Goal: Task Accomplishment & Management: Use online tool/utility

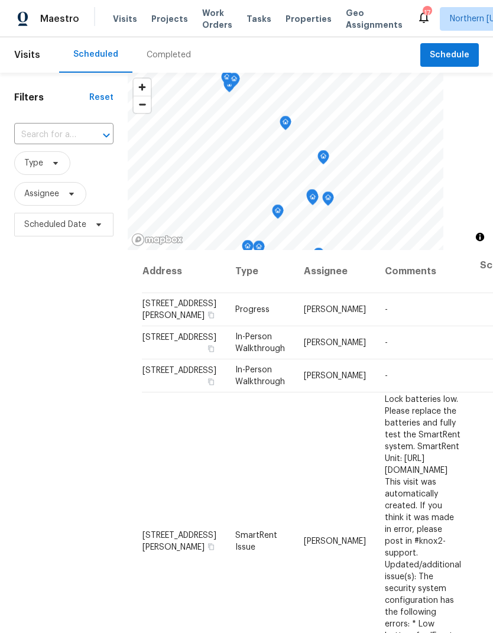
click at [56, 128] on input "text" at bounding box center [47, 135] width 66 height 18
type input "323 gl"
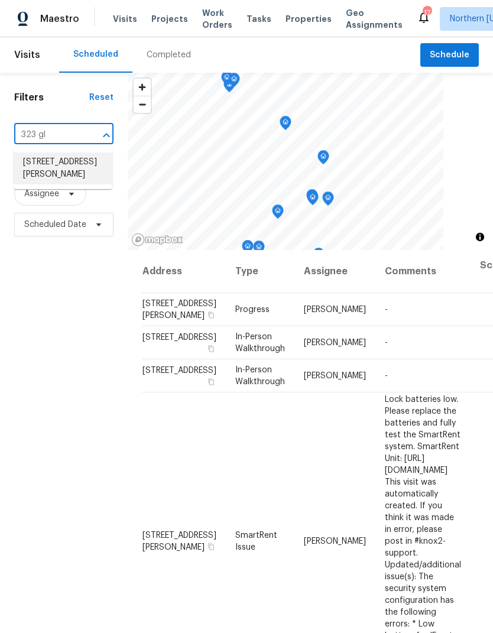
click at [37, 166] on li "323 Glen Ayre St, Dacono, CO 80514" at bounding box center [63, 169] width 99 height 32
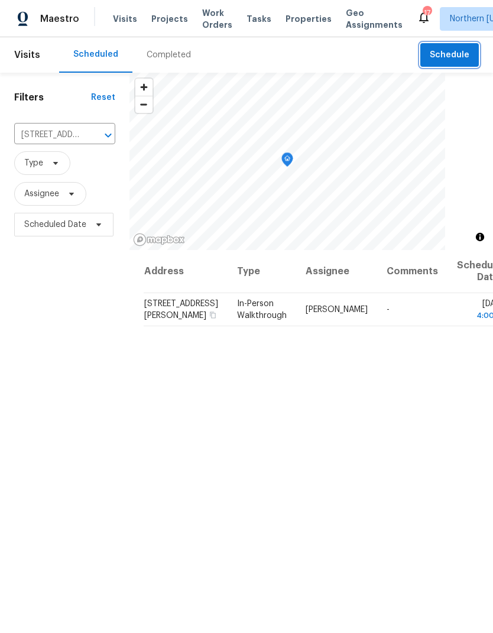
click at [460, 60] on span "Schedule" at bounding box center [450, 55] width 40 height 15
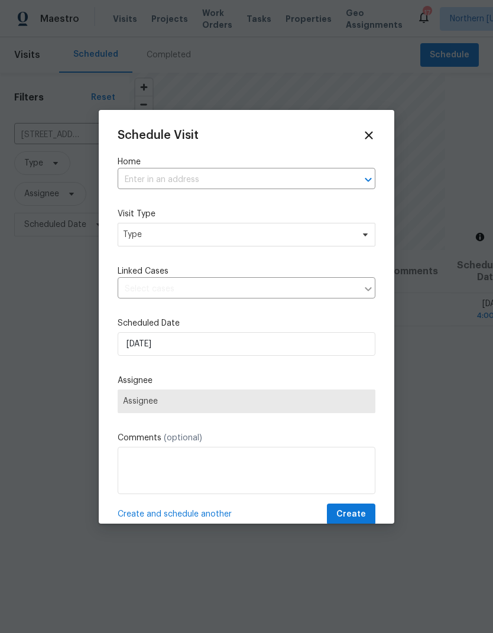
click at [140, 167] on label "Home" at bounding box center [247, 162] width 258 height 12
click at [142, 189] on input "text" at bounding box center [230, 180] width 225 height 18
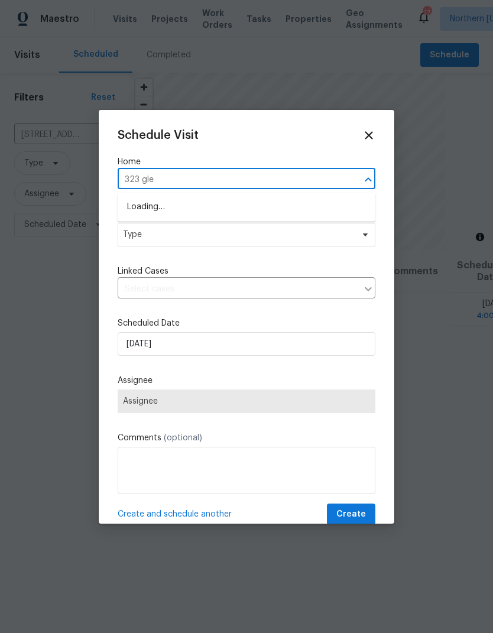
type input "323 glen"
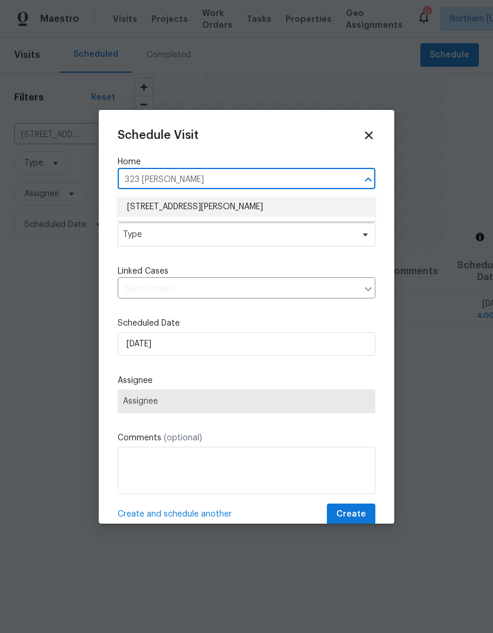
click at [334, 202] on li "323 Glen Ayre St, Dacono, CO 80514" at bounding box center [247, 208] width 258 height 20
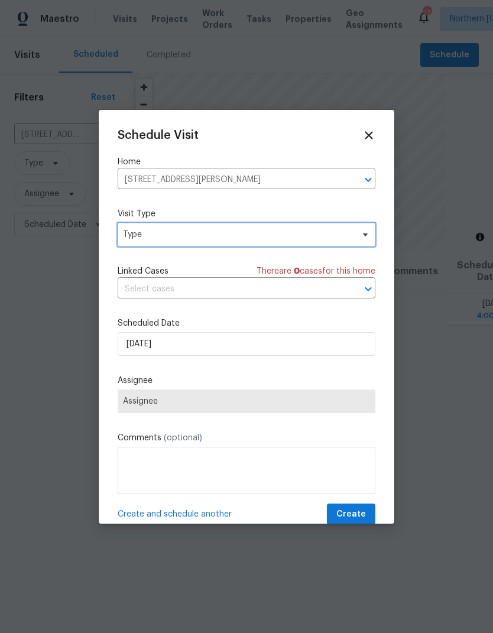
click at [347, 238] on span "Type" at bounding box center [238, 235] width 230 height 12
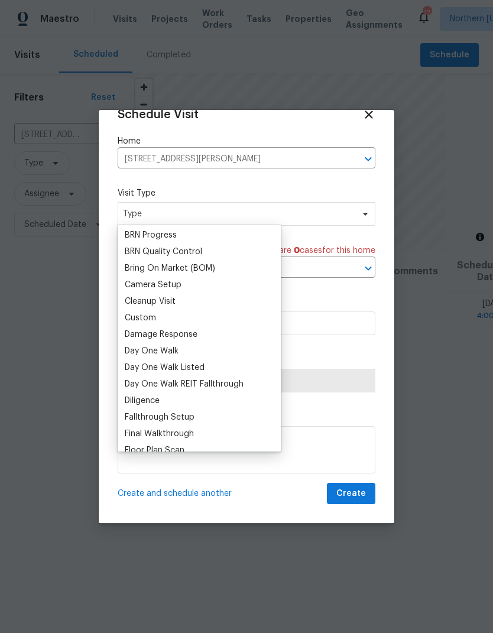
scroll to position [99, 0]
click at [130, 318] on div "Custom" at bounding box center [140, 319] width 31 height 12
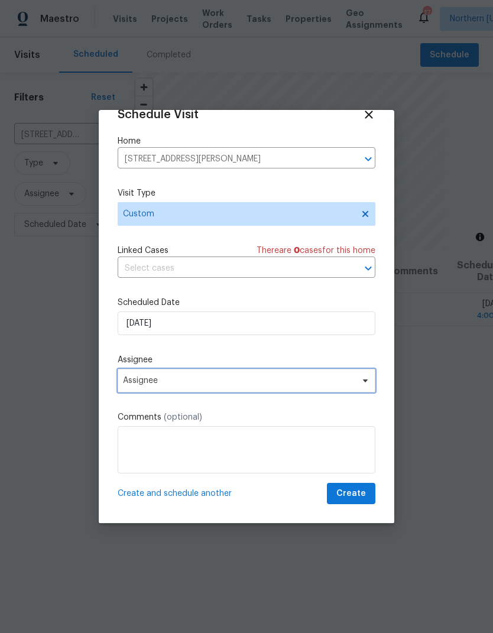
click at [349, 374] on span "Assignee" at bounding box center [247, 381] width 258 height 24
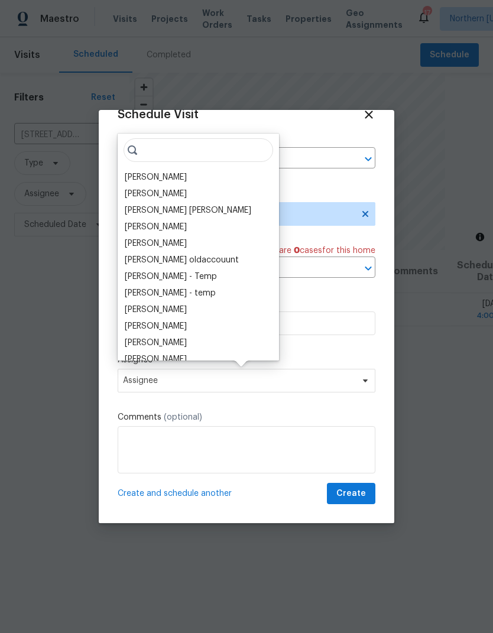
click at [132, 175] on div "[PERSON_NAME]" at bounding box center [156, 178] width 62 height 12
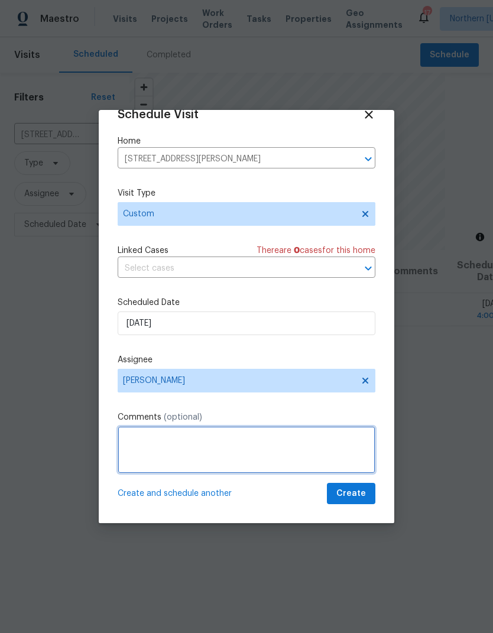
click at [360, 441] on textarea at bounding box center [247, 449] width 258 height 47
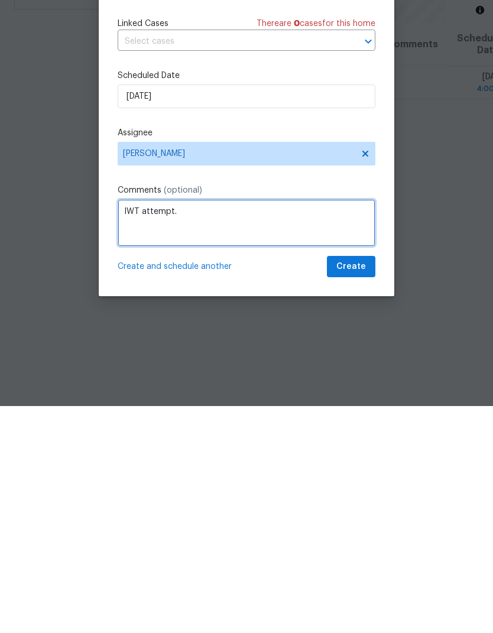
type textarea "IWT attempt."
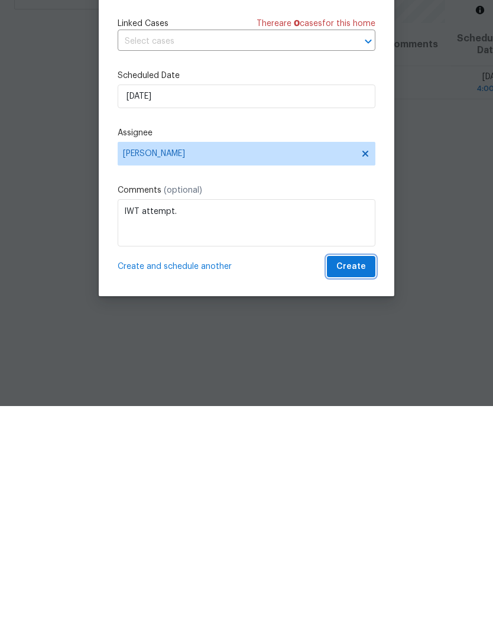
click at [355, 487] on span "Create" at bounding box center [352, 494] width 30 height 15
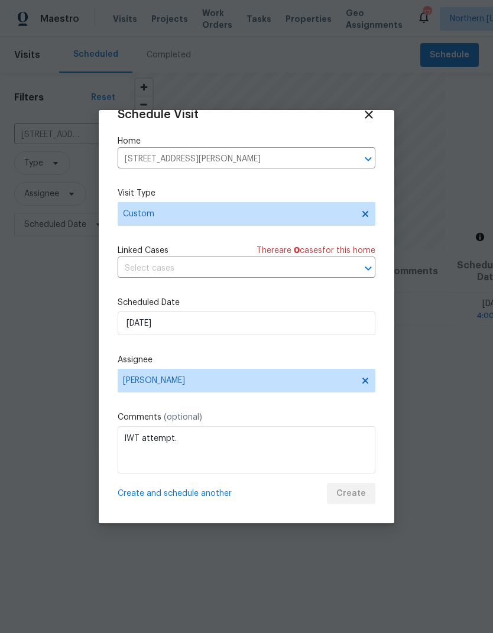
scroll to position [0, 0]
